Goal: Communication & Community: Answer question/provide support

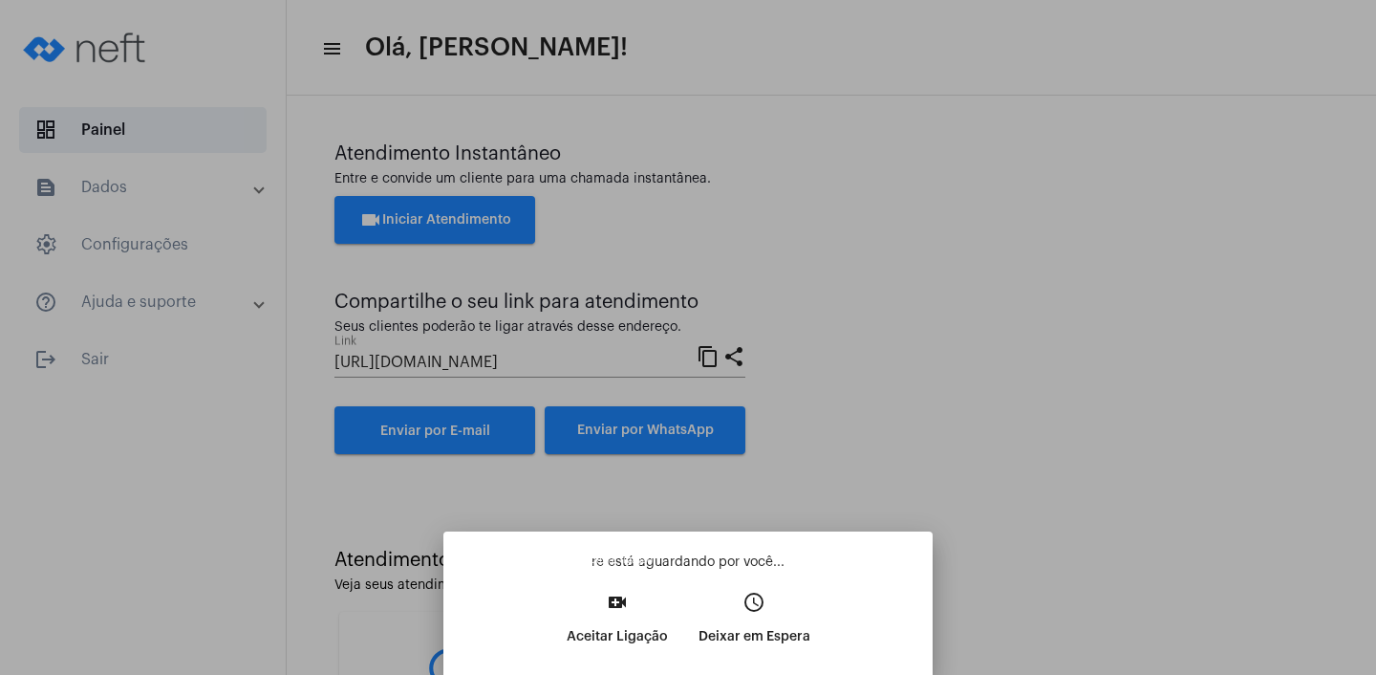
click at [600, 624] on p "Aceitar Ligação" at bounding box center [617, 636] width 101 height 34
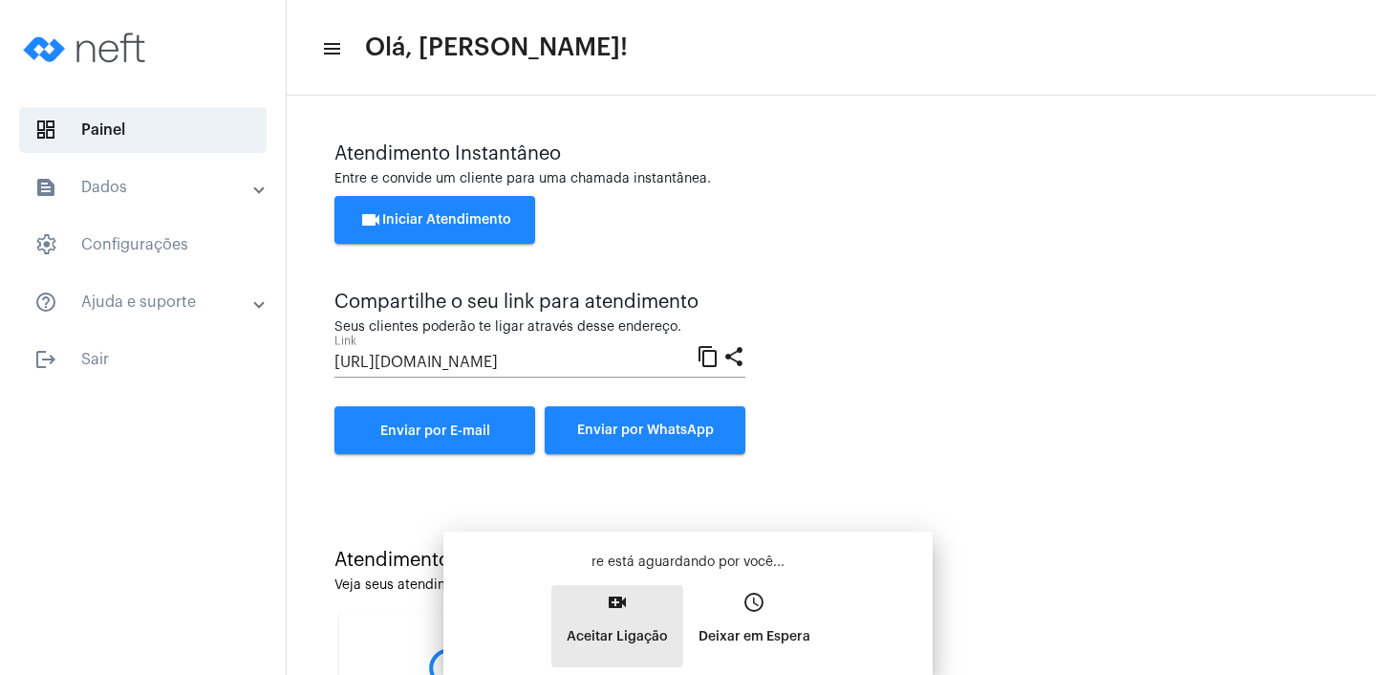
click at [600, 624] on mat-bottom-sheet-container "re está aguardando por você... video_call Aceitar Ligação access_time Deixar em…" at bounding box center [687, 602] width 489 height 143
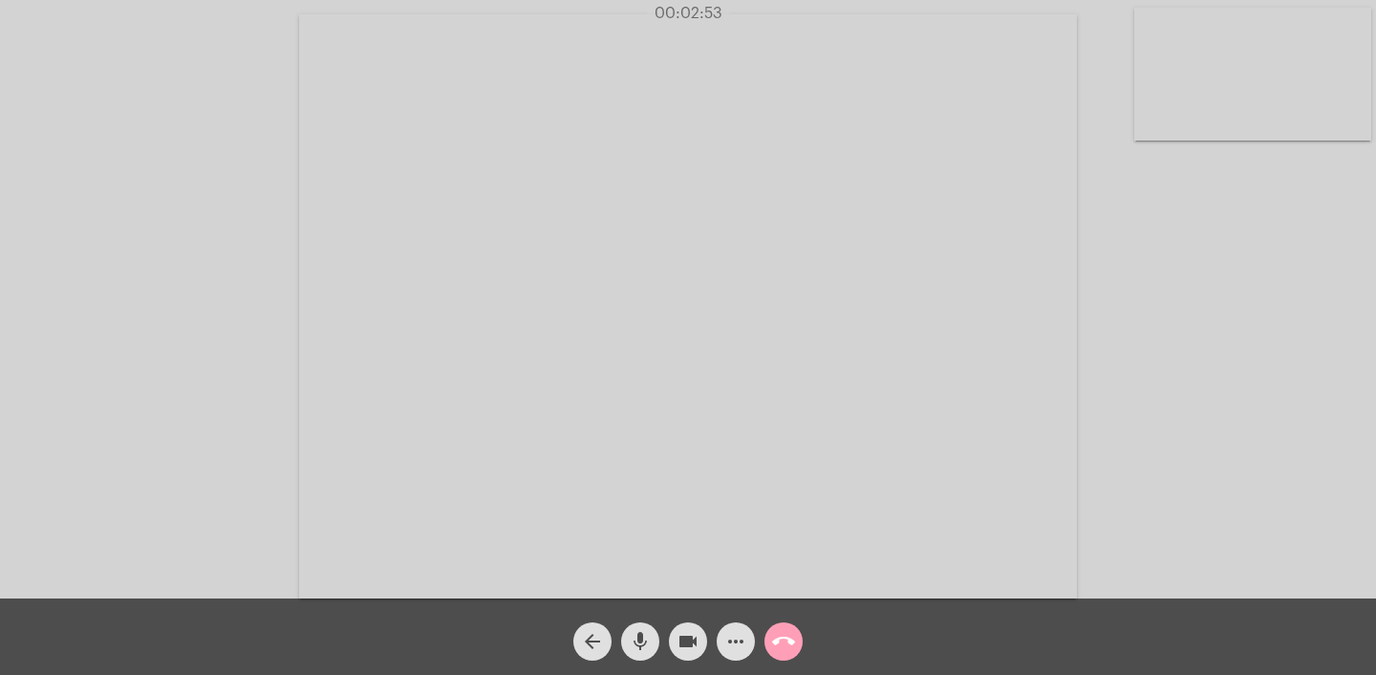
click at [784, 633] on mat-icon "call_end" at bounding box center [783, 641] width 23 height 23
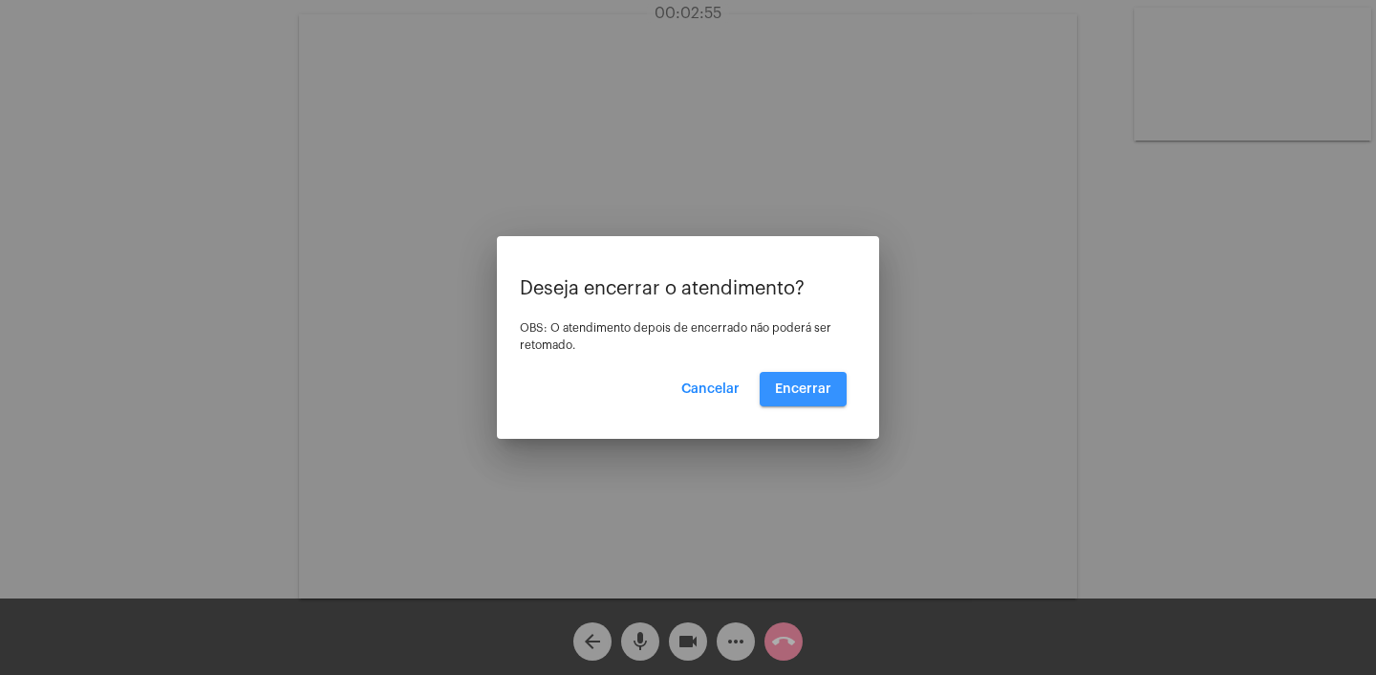
click at [826, 393] on span "Encerrar" at bounding box center [803, 388] width 56 height 13
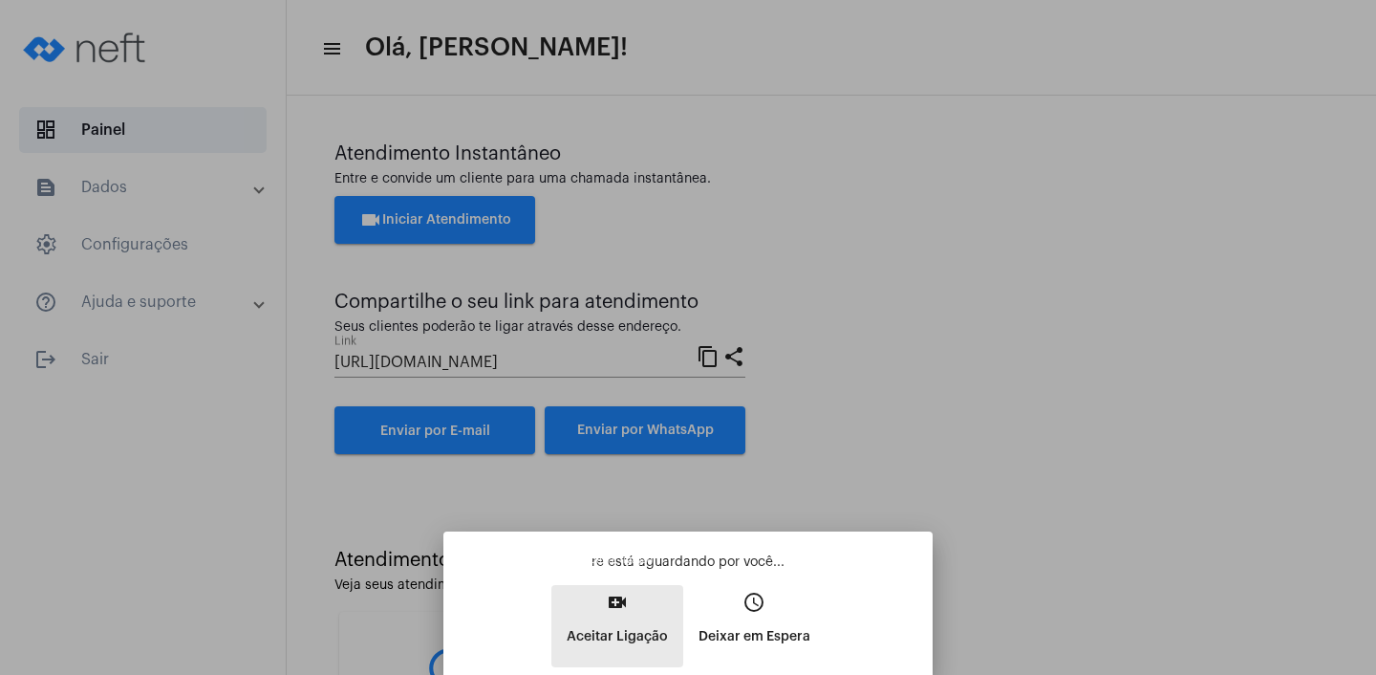
click at [624, 640] on p "Aceitar Ligação" at bounding box center [617, 636] width 101 height 34
